Goal: Information Seeking & Learning: Learn about a topic

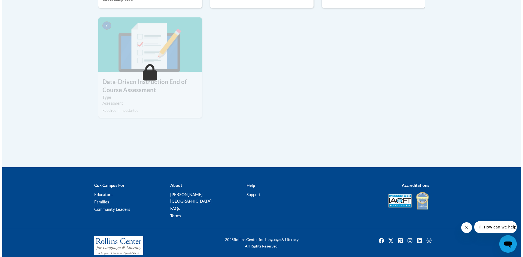
scroll to position [299, 0]
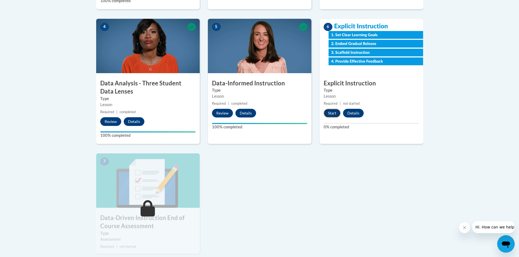
click at [336, 112] on button "Start" at bounding box center [332, 113] width 17 height 9
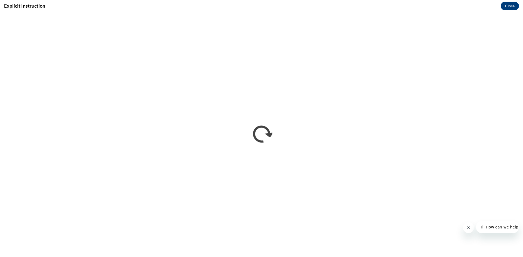
scroll to position [0, 0]
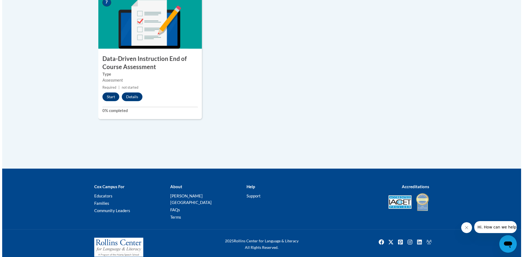
scroll to position [460, 0]
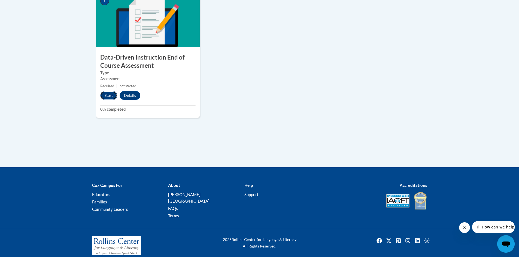
click at [109, 94] on button "Start" at bounding box center [108, 95] width 17 height 9
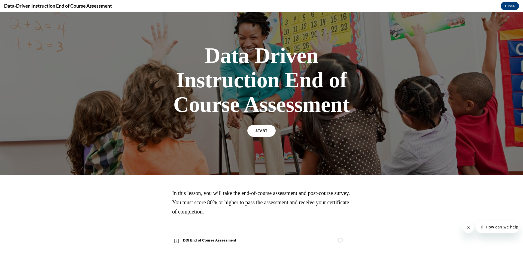
scroll to position [13, 0]
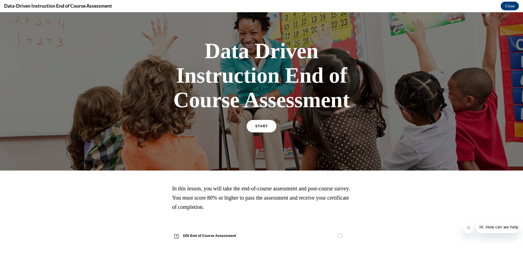
click at [261, 128] on link "START" at bounding box center [262, 126] width 30 height 13
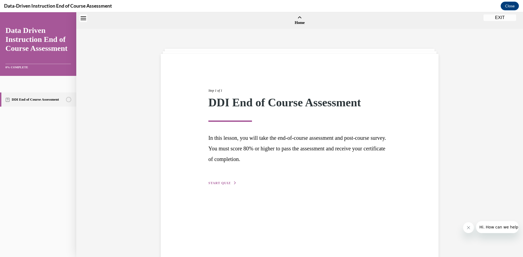
scroll to position [17, 0]
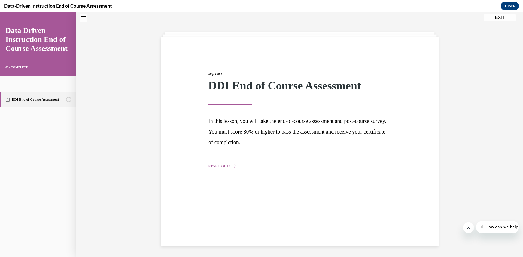
click at [218, 167] on span "START QUIZ" at bounding box center [219, 167] width 22 height 4
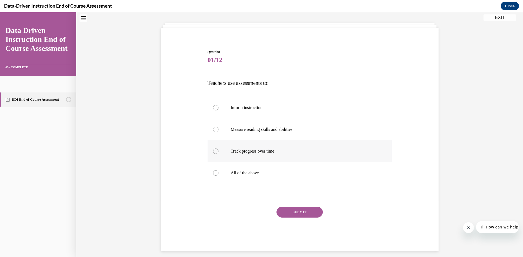
scroll to position [31, 0]
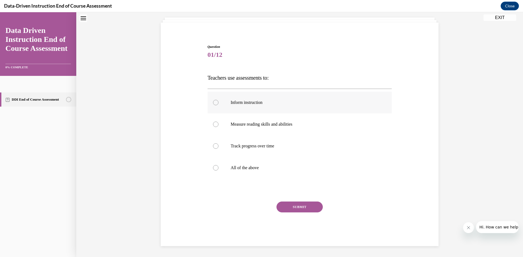
click at [255, 109] on label "Inform instruction" at bounding box center [300, 103] width 184 height 22
click at [218, 105] on input "Inform instruction" at bounding box center [215, 102] width 5 height 5
radio input "true"
click at [234, 172] on label "All of the above" at bounding box center [300, 168] width 184 height 22
click at [218, 171] on input "All of the above" at bounding box center [215, 167] width 5 height 5
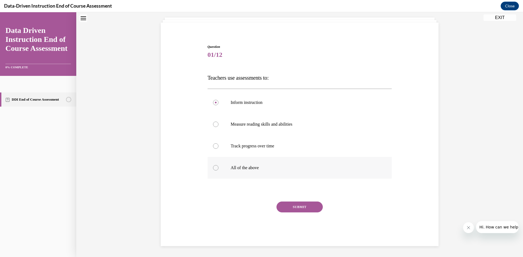
radio input "true"
click at [294, 211] on button "SUBMIT" at bounding box center [300, 207] width 46 height 11
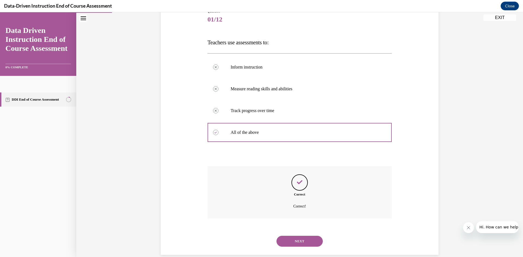
scroll to position [75, 0]
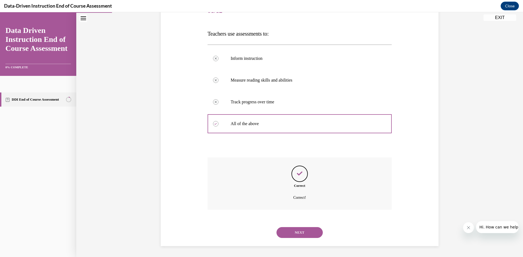
click at [303, 229] on button "NEXT" at bounding box center [300, 232] width 46 height 11
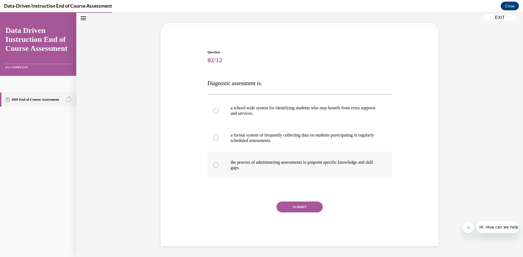
click at [248, 169] on p "the process of administering assessments to pinpoint specific knowledge and ski…" at bounding box center [305, 165] width 148 height 11
click at [218, 168] on input "the process of administering assessments to pinpoint specific knowledge and ski…" at bounding box center [215, 165] width 5 height 5
radio input "true"
click at [307, 206] on button "SUBMIT" at bounding box center [300, 207] width 46 height 11
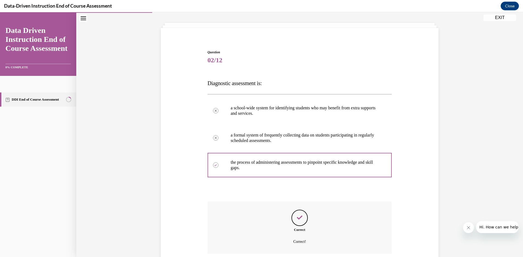
scroll to position [70, 0]
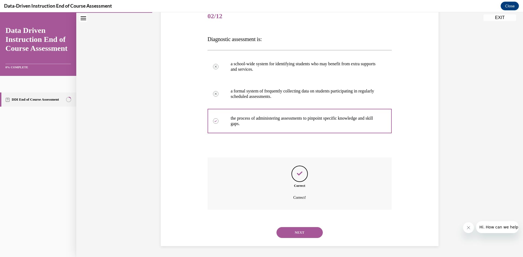
click at [311, 234] on button "NEXT" at bounding box center [300, 232] width 46 height 11
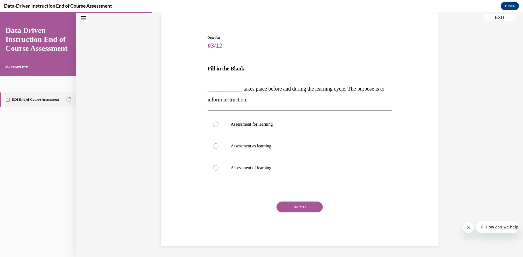
scroll to position [41, 0]
click at [272, 130] on label "Assessment for learning" at bounding box center [300, 125] width 184 height 22
click at [218, 127] on input "Assessment for learning" at bounding box center [215, 124] width 5 height 5
radio input "true"
click at [296, 206] on button "SUBMIT" at bounding box center [300, 207] width 46 height 11
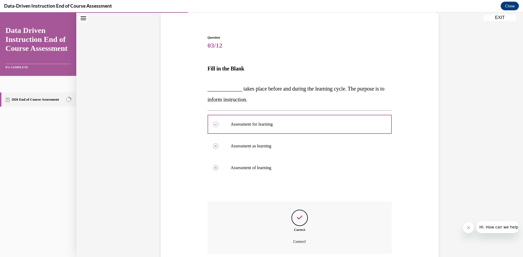
scroll to position [85, 0]
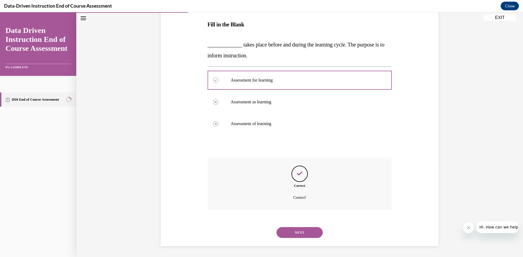
click at [301, 233] on button "NEXT" at bounding box center [300, 232] width 46 height 11
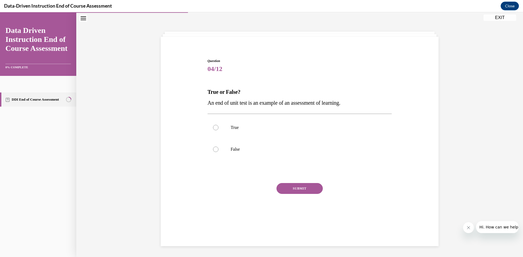
scroll to position [17, 0]
click at [239, 132] on label "True" at bounding box center [300, 128] width 184 height 22
click at [218, 130] on input "True" at bounding box center [215, 127] width 5 height 5
radio input "true"
click at [310, 193] on button "SUBMIT" at bounding box center [300, 188] width 46 height 11
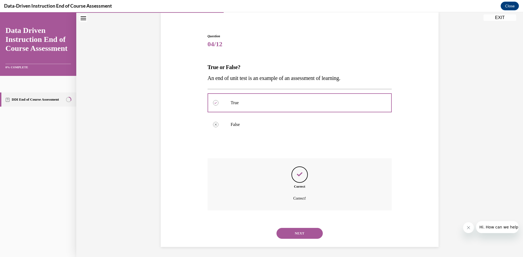
scroll to position [43, 0]
click at [300, 232] on button "NEXT" at bounding box center [300, 232] width 46 height 11
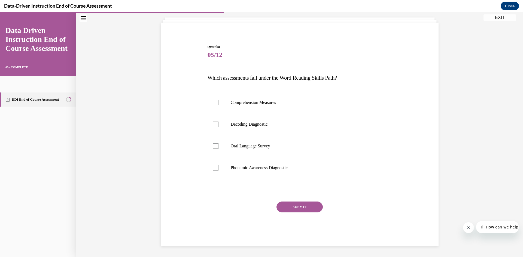
scroll to position [17, 0]
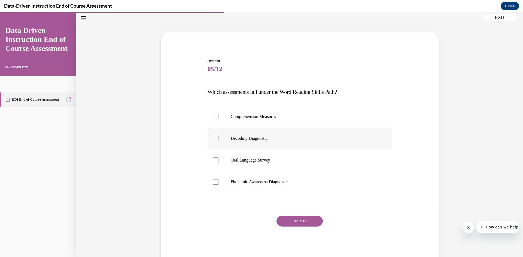
click at [264, 143] on label "Decoding Diagnostic" at bounding box center [300, 139] width 184 height 22
click at [218, 141] on input "Decoding Diagnostic" at bounding box center [215, 138] width 5 height 5
checkbox input "true"
click at [305, 221] on button "SUBMIT" at bounding box center [300, 221] width 46 height 11
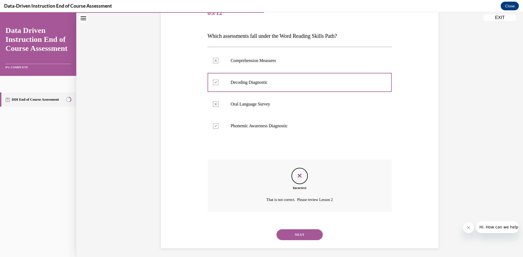
scroll to position [75, 0]
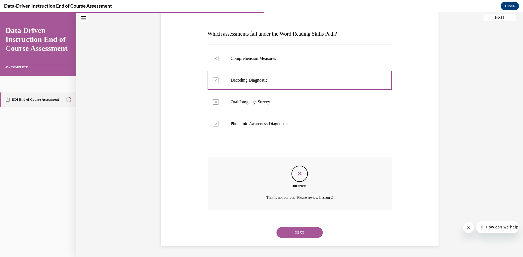
click at [311, 235] on button "NEXT" at bounding box center [300, 232] width 46 height 11
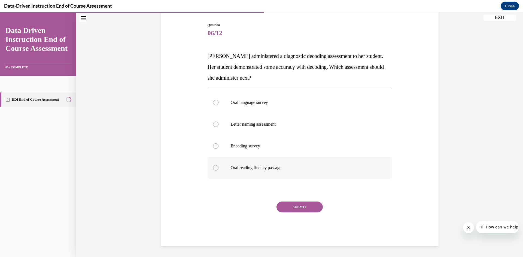
click at [262, 168] on p "Oral reading fluency passage" at bounding box center [305, 167] width 148 height 5
click at [218, 168] on input "Oral reading fluency passage" at bounding box center [215, 167] width 5 height 5
radio input "true"
click at [284, 202] on button "SUBMIT" at bounding box center [300, 207] width 46 height 11
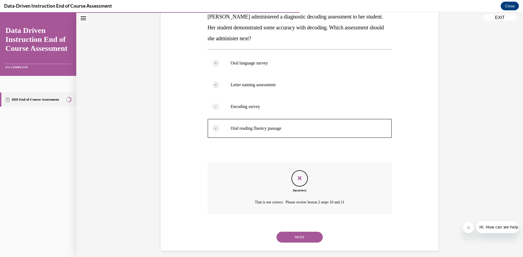
scroll to position [97, 0]
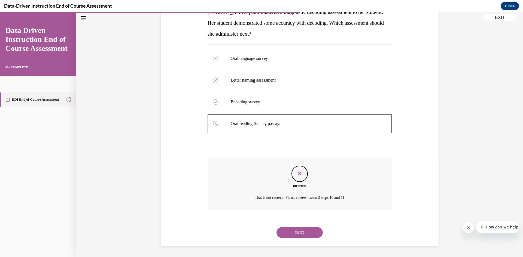
click at [313, 234] on button "NEXT" at bounding box center [300, 232] width 46 height 11
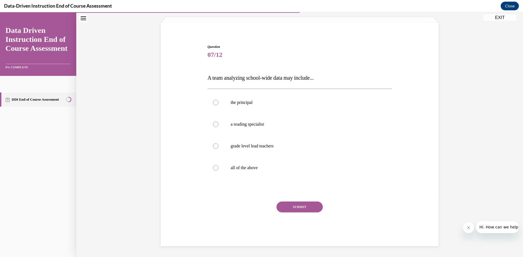
scroll to position [31, 0]
click at [271, 163] on label "all of the above" at bounding box center [300, 168] width 184 height 22
click at [218, 165] on input "all of the above" at bounding box center [215, 167] width 5 height 5
radio input "true"
click at [311, 209] on button "SUBMIT" at bounding box center [300, 207] width 46 height 11
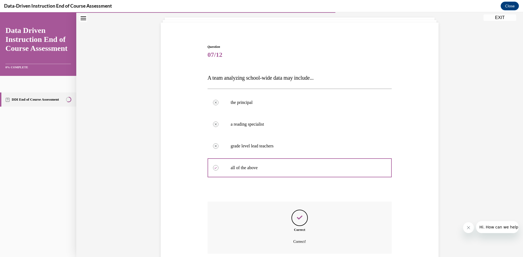
scroll to position [75, 0]
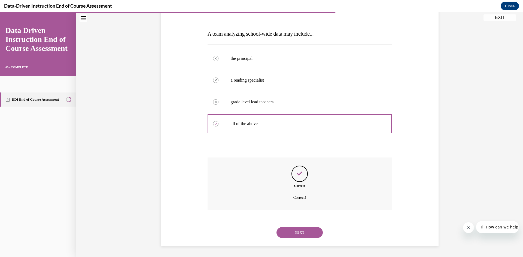
click at [312, 234] on button "NEXT" at bounding box center [300, 232] width 46 height 11
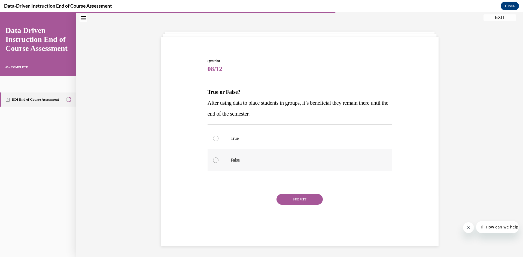
click at [236, 158] on p "False" at bounding box center [305, 160] width 148 height 5
click at [218, 158] on input "False" at bounding box center [215, 160] width 5 height 5
radio input "true"
click at [308, 200] on button "SUBMIT" at bounding box center [300, 199] width 46 height 11
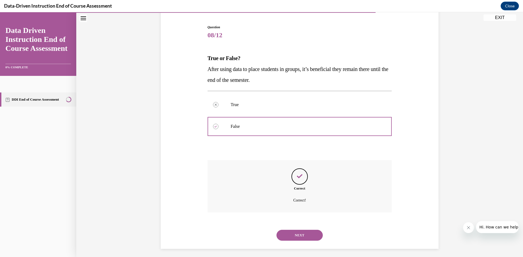
scroll to position [54, 0]
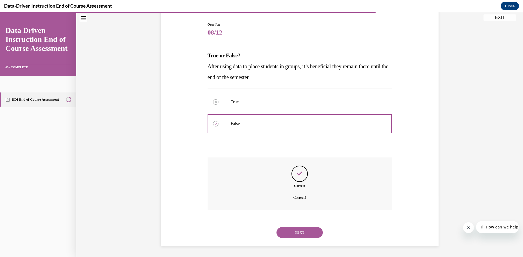
click at [317, 231] on button "NEXT" at bounding box center [300, 232] width 46 height 11
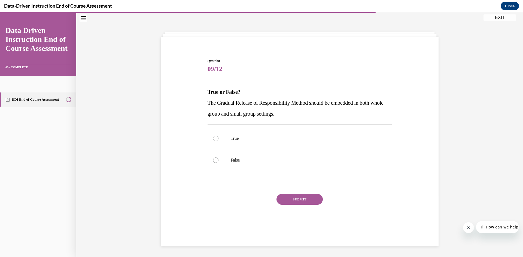
scroll to position [17, 0]
click at [239, 138] on p "True" at bounding box center [305, 138] width 148 height 5
click at [218, 138] on input "True" at bounding box center [215, 138] width 5 height 5
radio input "true"
click at [286, 198] on button "SUBMIT" at bounding box center [300, 199] width 46 height 11
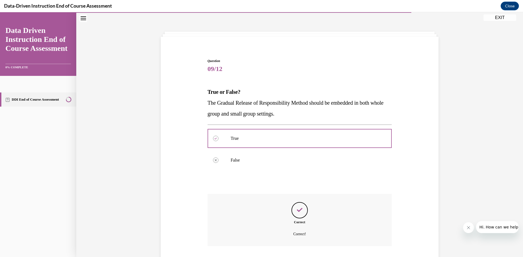
scroll to position [54, 0]
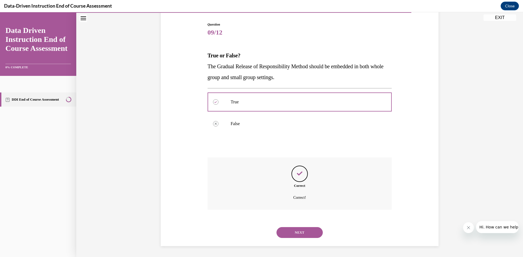
click at [303, 235] on button "NEXT" at bounding box center [300, 232] width 46 height 11
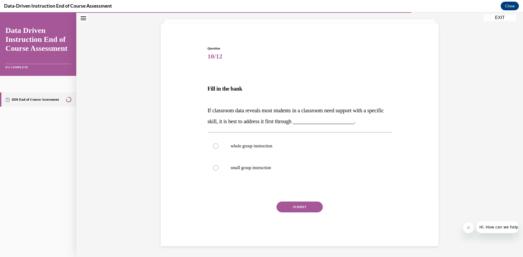
scroll to position [30, 0]
click at [261, 148] on p "whole group instruction" at bounding box center [305, 146] width 148 height 5
click at [218, 148] on input "whole group instruction" at bounding box center [215, 146] width 5 height 5
radio input "true"
click at [292, 209] on button "SUBMIT" at bounding box center [300, 207] width 46 height 11
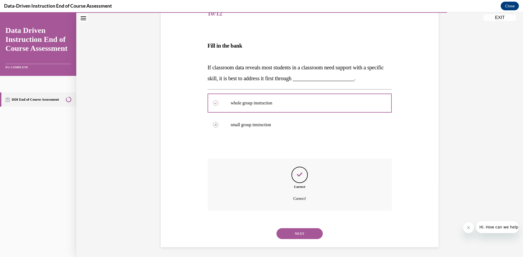
scroll to position [74, 0]
click at [300, 230] on button "NEXT" at bounding box center [300, 232] width 46 height 11
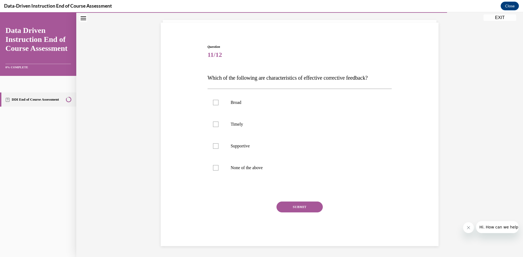
scroll to position [31, 0]
click at [245, 145] on p "Supportive" at bounding box center [305, 146] width 148 height 5
click at [218, 145] on input "Supportive" at bounding box center [215, 146] width 5 height 5
checkbox input "true"
click at [245, 126] on p "Timely" at bounding box center [305, 124] width 148 height 5
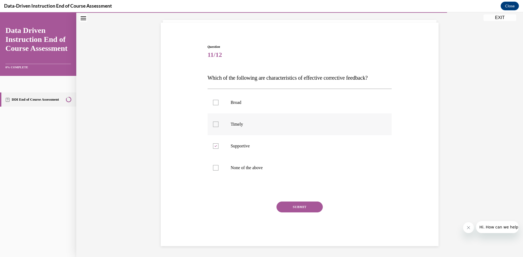
click at [218, 126] on input "Timely" at bounding box center [215, 124] width 5 height 5
checkbox input "true"
click at [287, 204] on button "SUBMIT" at bounding box center [300, 207] width 46 height 11
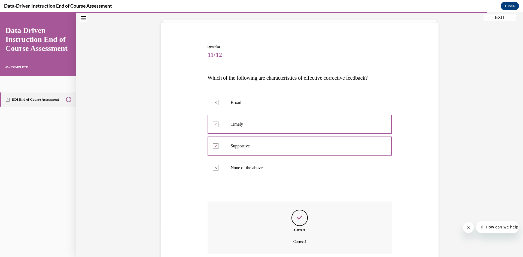
scroll to position [75, 0]
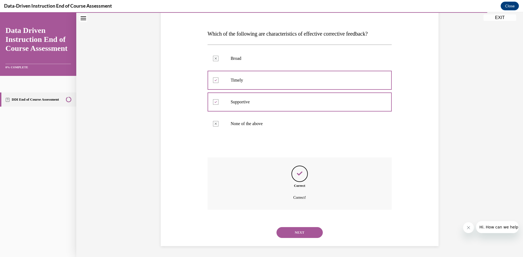
click at [303, 228] on button "NEXT" at bounding box center [300, 232] width 46 height 11
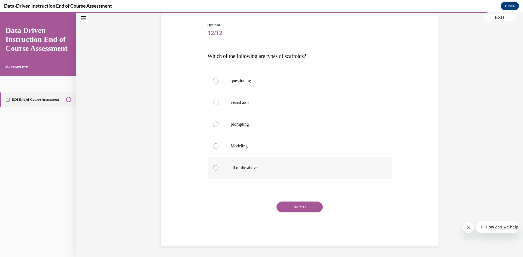
click at [260, 166] on p "all of the above" at bounding box center [305, 167] width 148 height 5
click at [218, 166] on input "all of the above" at bounding box center [215, 167] width 5 height 5
radio input "true"
click at [289, 206] on button "SUBMIT" at bounding box center [300, 207] width 46 height 11
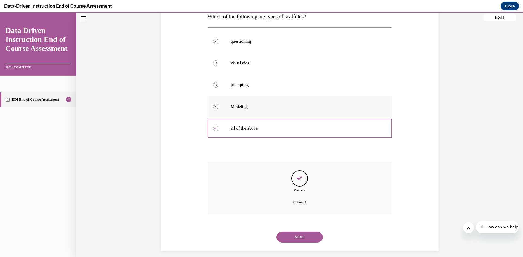
scroll to position [97, 0]
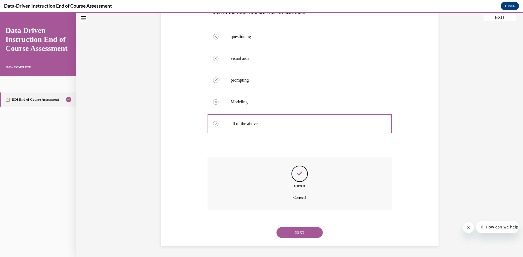
click at [302, 232] on button "NEXT" at bounding box center [300, 232] width 46 height 11
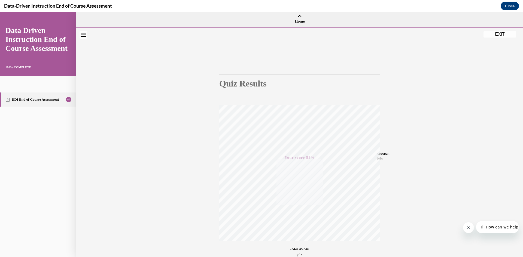
scroll to position [0, 0]
click at [494, 35] on button "EXIT" at bounding box center [500, 34] width 33 height 7
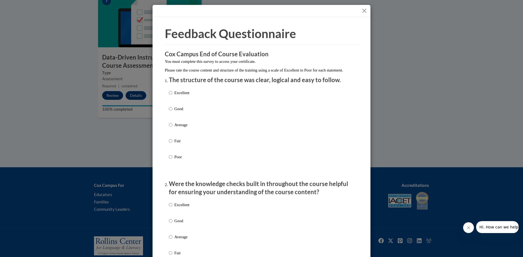
click at [363, 10] on button "Close" at bounding box center [364, 10] width 7 height 7
